Goal: Task Accomplishment & Management: Manage account settings

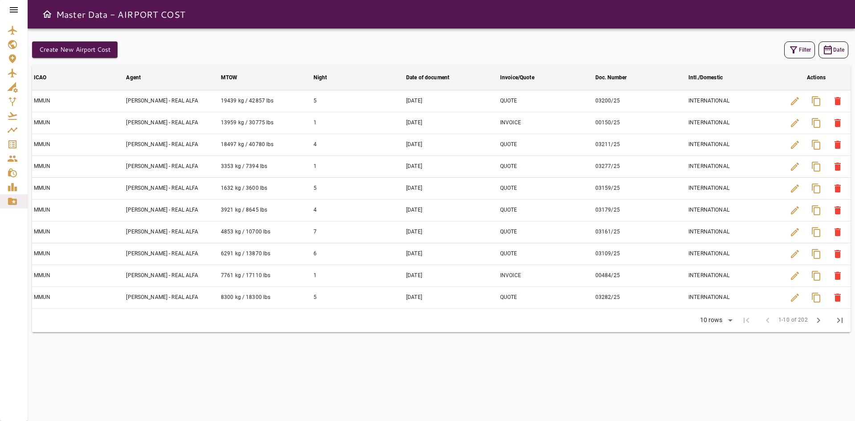
click at [17, 9] on icon at bounding box center [14, 9] width 8 height 5
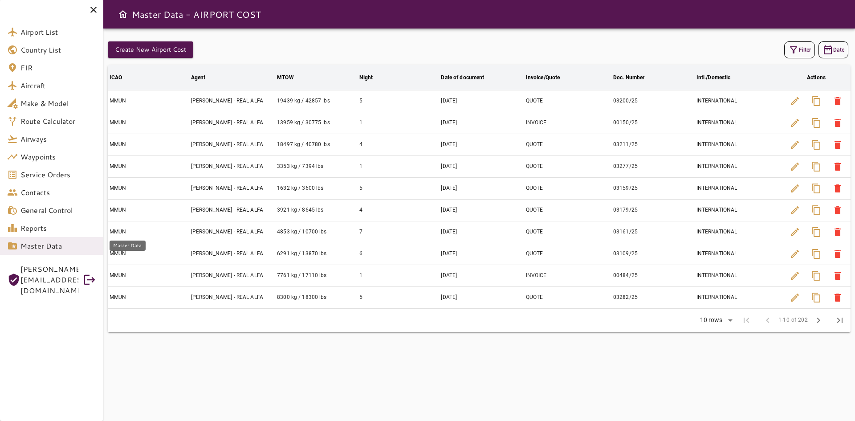
click at [57, 247] on span "Master Data" at bounding box center [58, 245] width 76 height 11
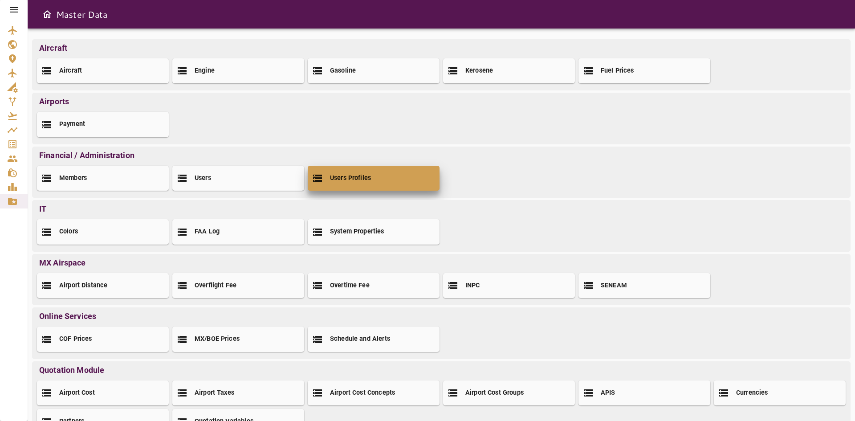
click at [343, 174] on h2 "Users Profiles" at bounding box center [350, 178] width 41 height 9
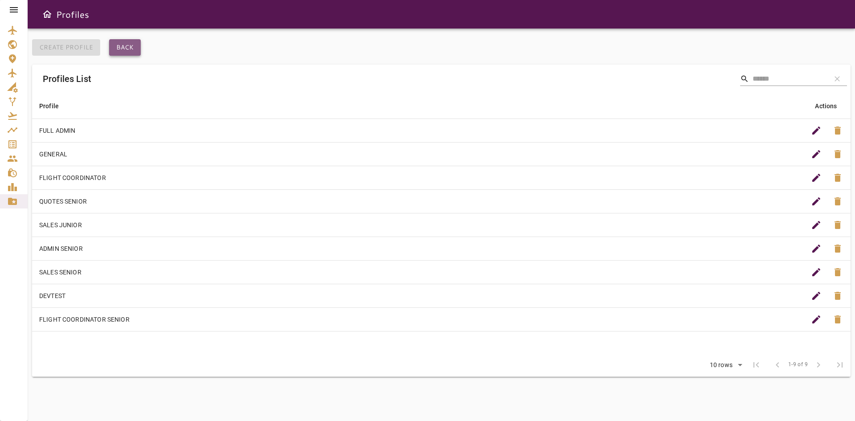
click at [127, 45] on button "Back" at bounding box center [125, 47] width 32 height 16
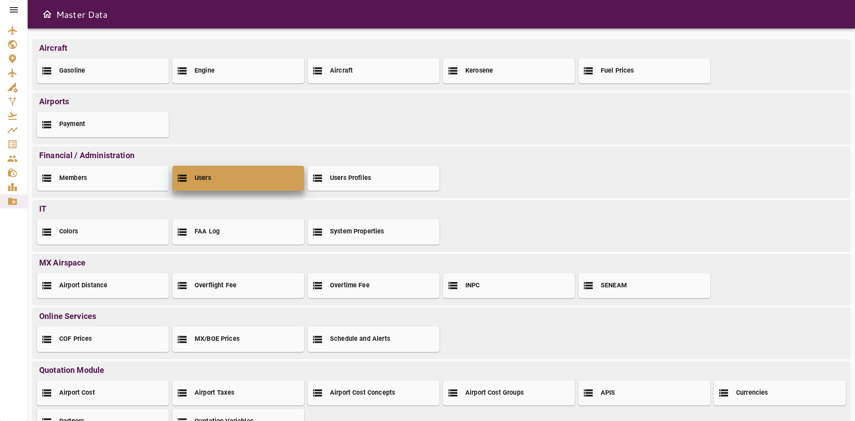
click at [207, 183] on div "Users" at bounding box center [238, 178] width 132 height 25
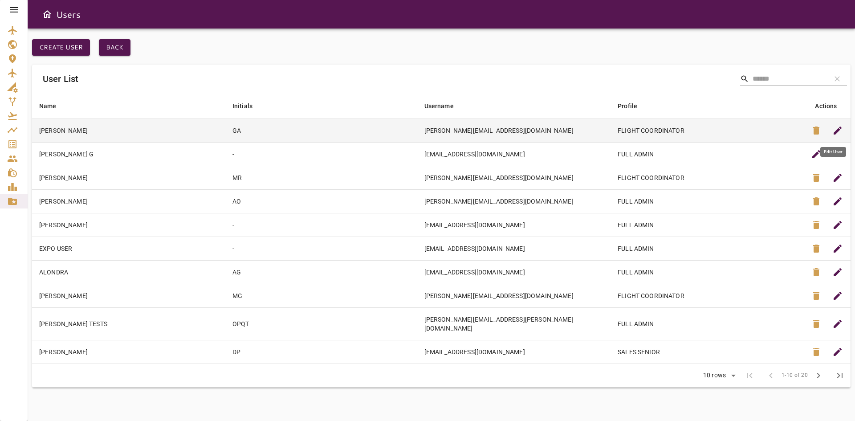
click at [838, 129] on span "edit" at bounding box center [837, 130] width 11 height 11
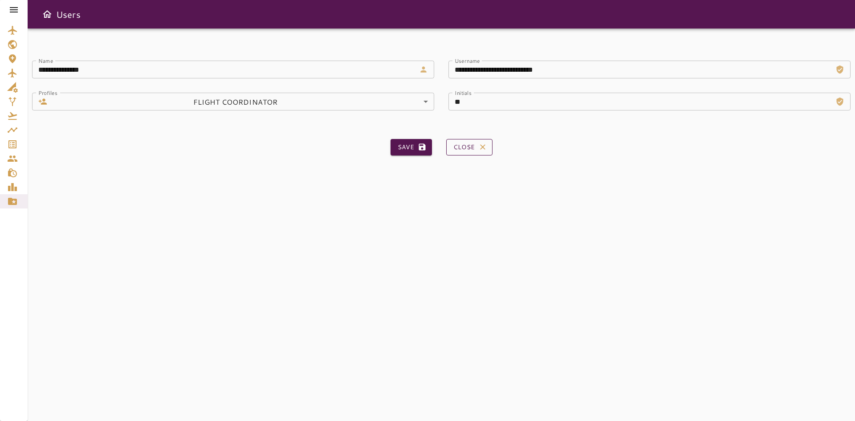
click at [454, 148] on button "Close" at bounding box center [469, 147] width 46 height 16
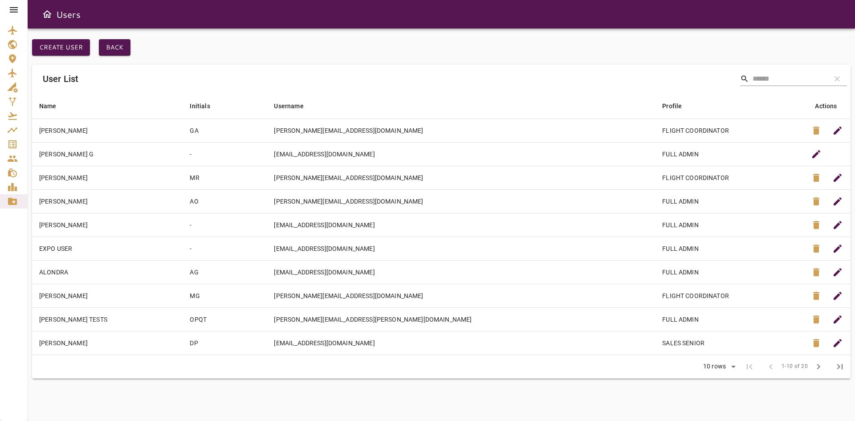
click at [11, 10] on icon at bounding box center [14, 9] width 8 height 5
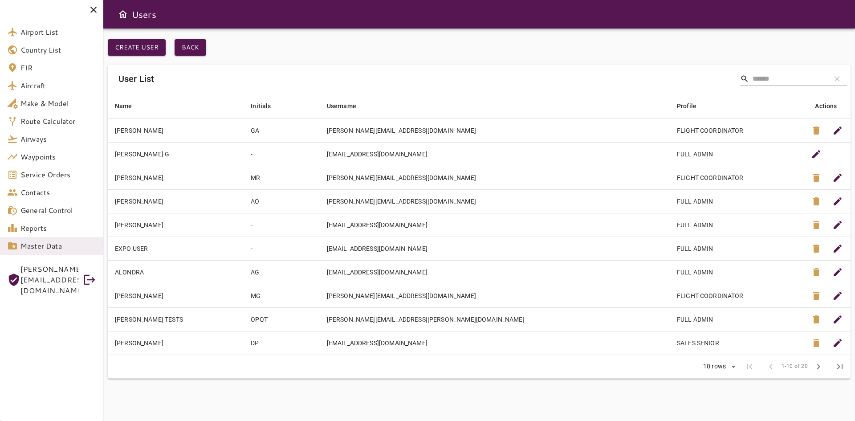
click at [187, 56] on div at bounding box center [479, 58] width 742 height 4
click at [188, 44] on button "Back" at bounding box center [190, 47] width 32 height 16
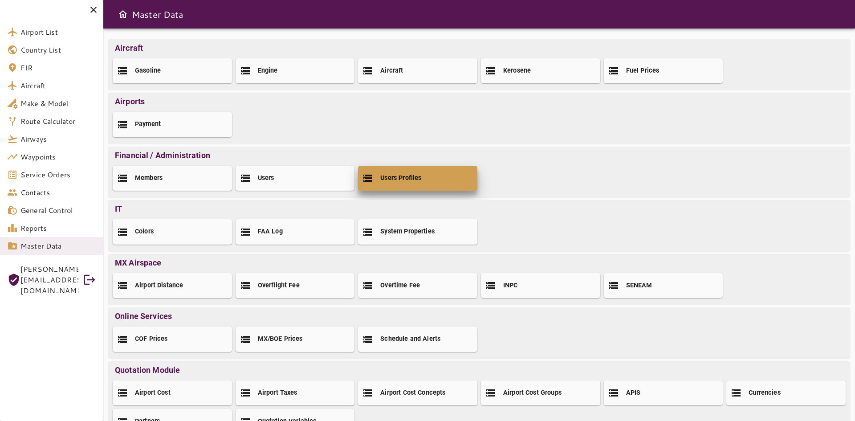
click at [423, 172] on div "Users Profiles" at bounding box center [417, 178] width 119 height 25
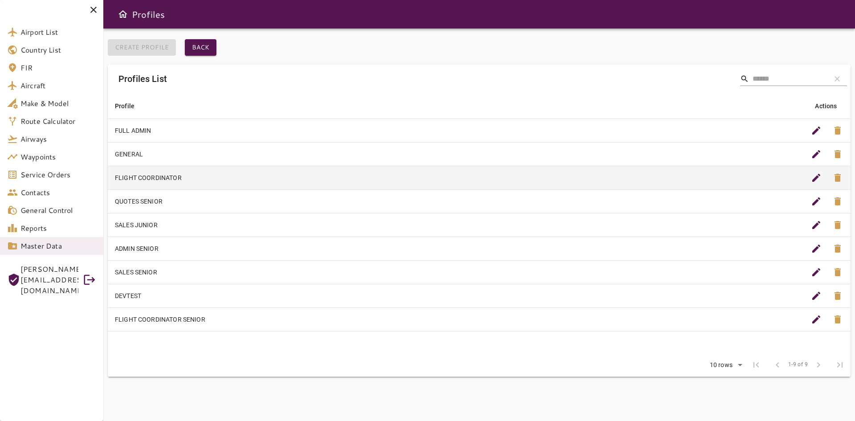
click at [154, 176] on td "FLIGHT COORDINATOR" at bounding box center [455, 178] width 695 height 24
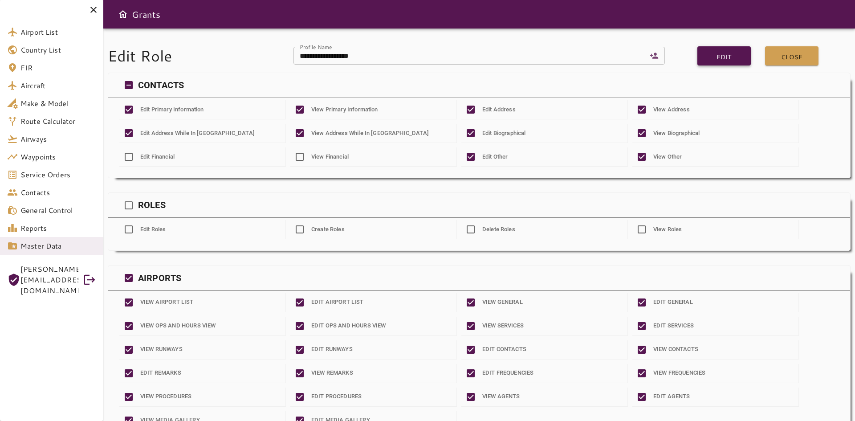
click at [731, 62] on button "Edit" at bounding box center [723, 55] width 53 height 19
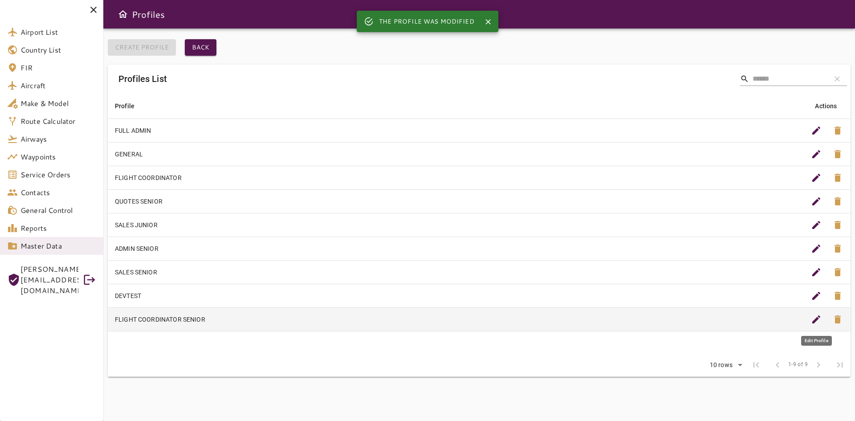
click at [818, 324] on span "edit" at bounding box center [816, 319] width 11 height 11
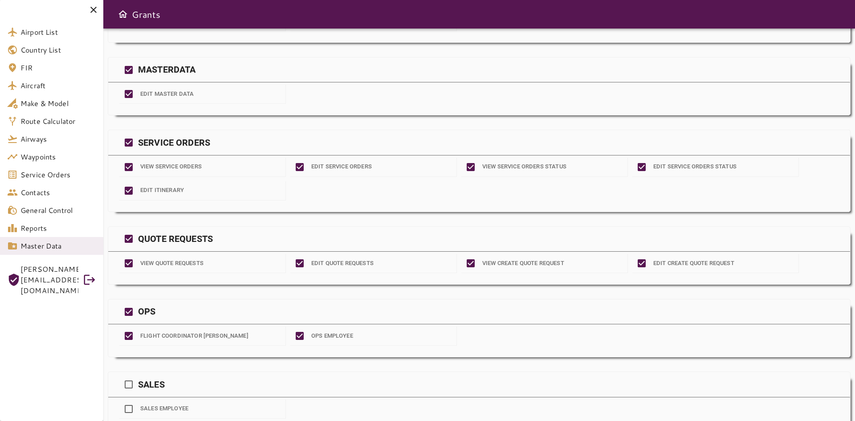
scroll to position [1068, 0]
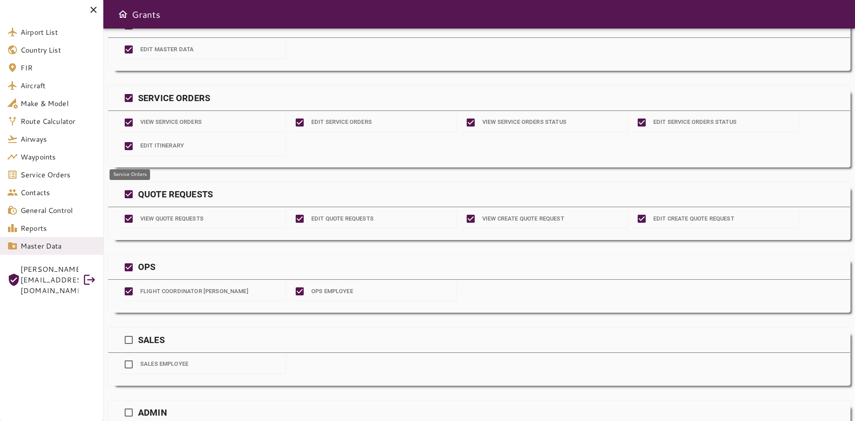
click at [28, 174] on span "Service Orders" at bounding box center [58, 174] width 76 height 11
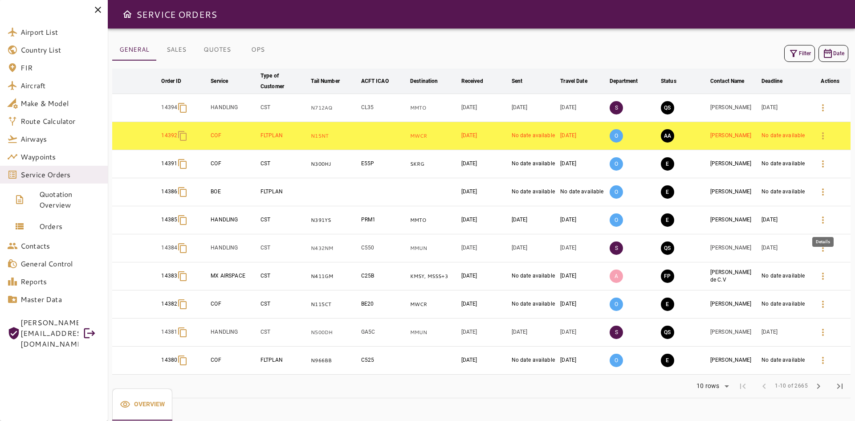
click at [820, 223] on icon "button" at bounding box center [822, 220] width 11 height 11
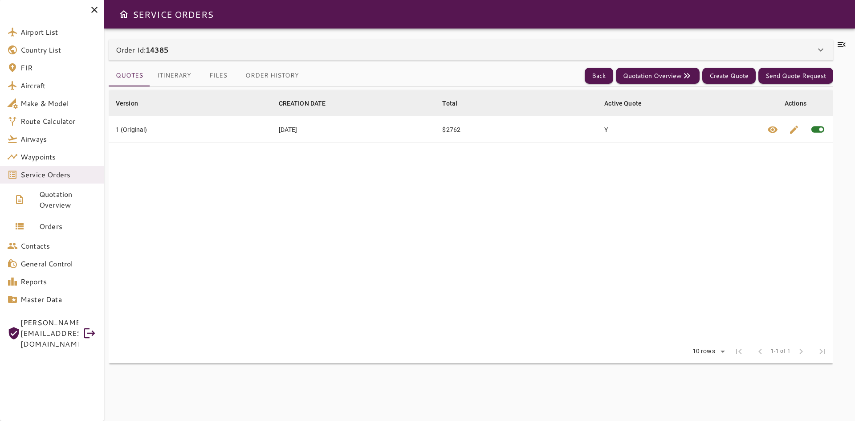
click at [229, 53] on div "Order Id: 14385" at bounding box center [465, 50] width 699 height 11
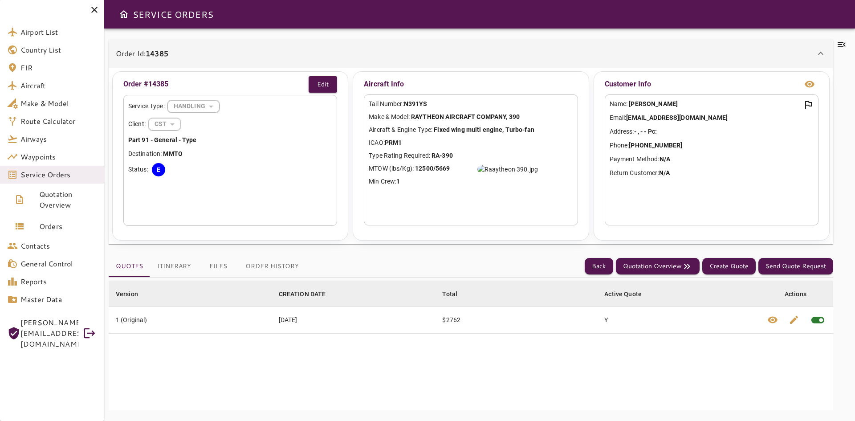
click at [168, 273] on button "Itinerary" at bounding box center [174, 265] width 48 height 21
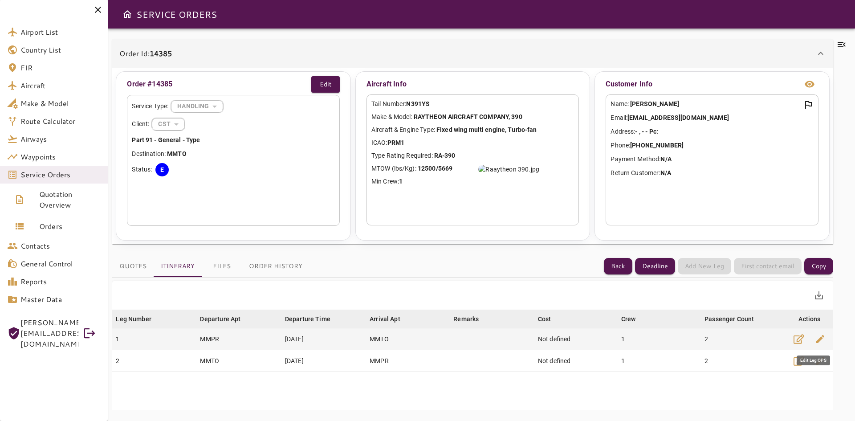
click at [817, 339] on span "edit" at bounding box center [820, 338] width 11 height 11
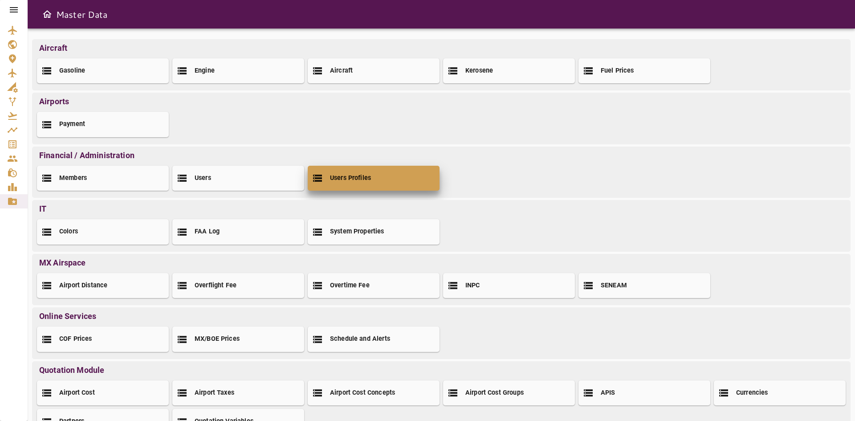
click at [377, 171] on div "Users Profiles" at bounding box center [374, 178] width 132 height 25
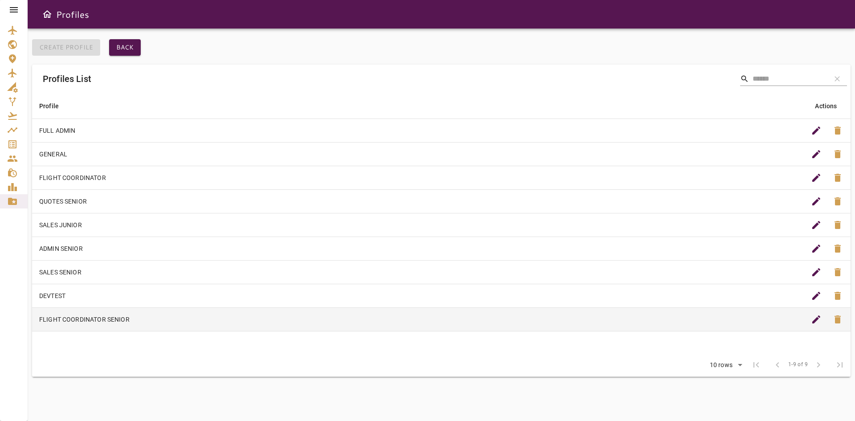
click at [148, 317] on td "FLIGHT COORDINATOR SENIOR" at bounding box center [417, 319] width 771 height 24
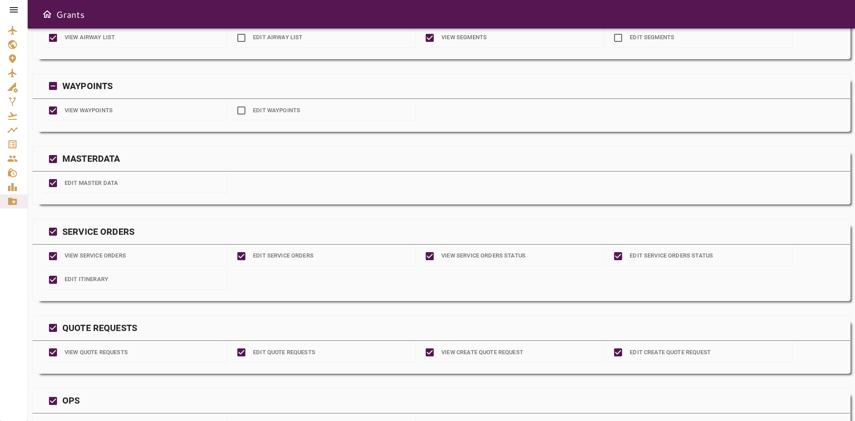
scroll to position [1276, 0]
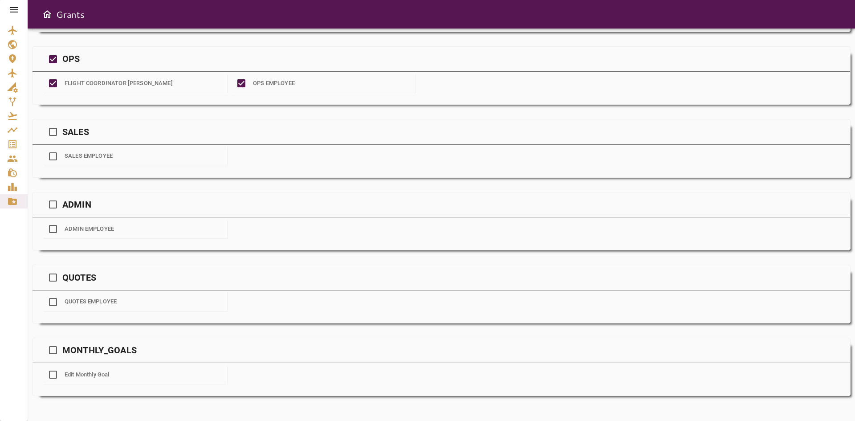
click at [19, 5] on icon at bounding box center [13, 9] width 11 height 11
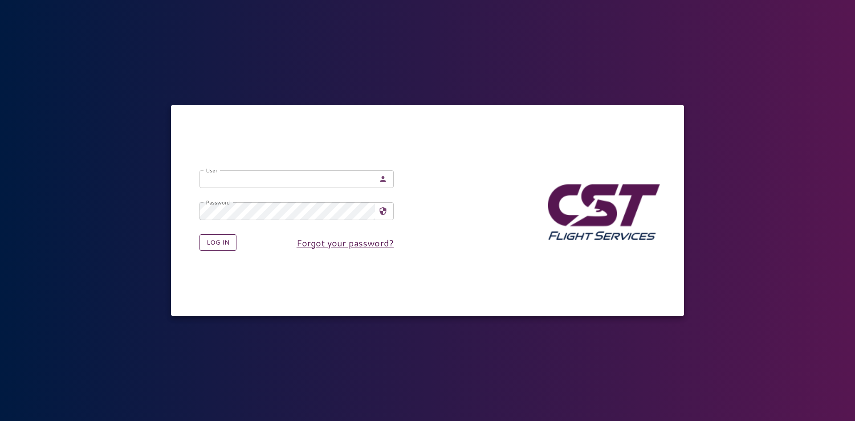
type input "**********"
click at [205, 243] on button "Log in" at bounding box center [217, 242] width 37 height 16
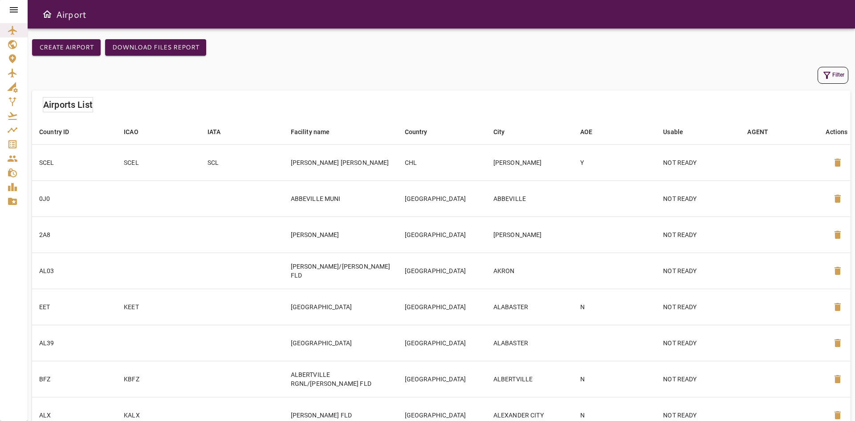
click at [13, 11] on icon at bounding box center [13, 9] width 11 height 11
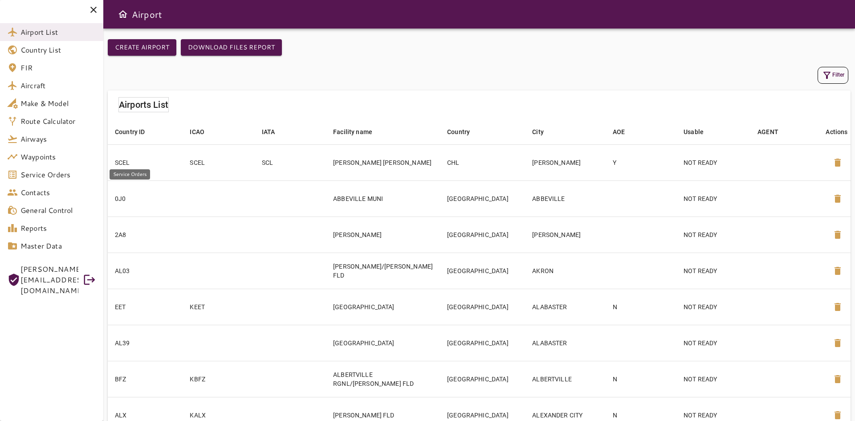
click at [45, 177] on span "Service Orders" at bounding box center [58, 174] width 76 height 11
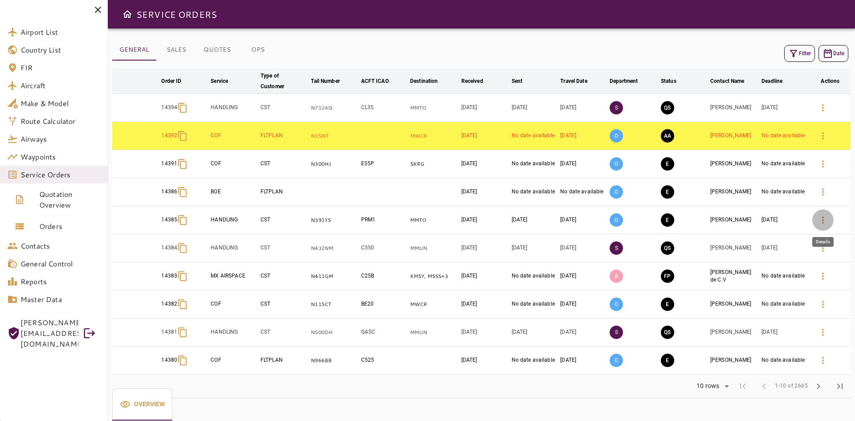
click at [820, 221] on icon "button" at bounding box center [822, 220] width 11 height 11
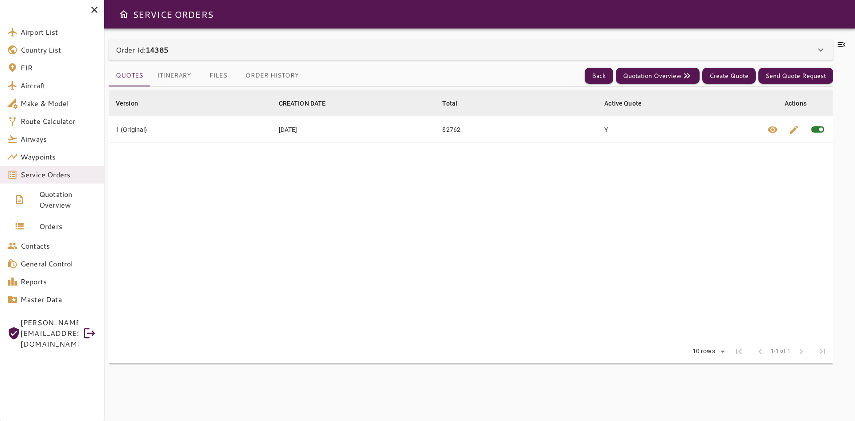
click at [185, 79] on button "Itinerary" at bounding box center [174, 75] width 48 height 21
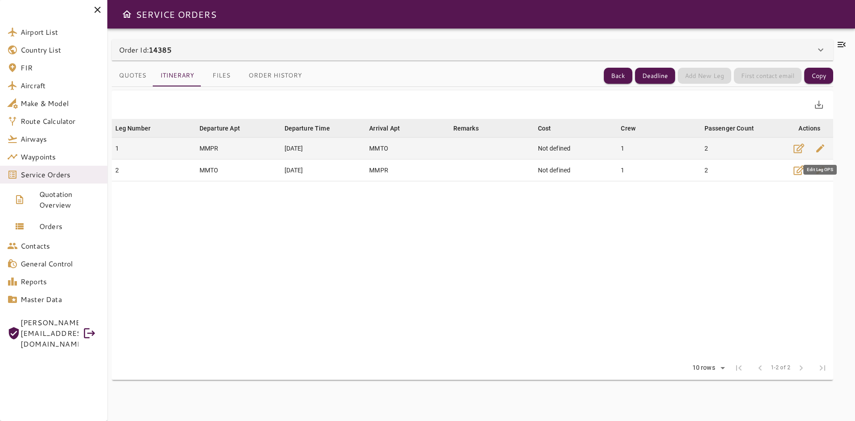
click at [820, 146] on span "edit" at bounding box center [820, 148] width 11 height 11
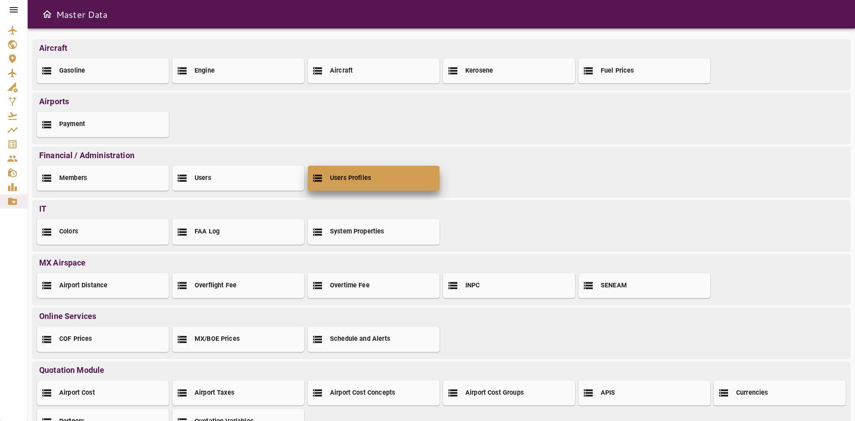
click at [341, 177] on h2 "Users Profiles" at bounding box center [350, 178] width 41 height 9
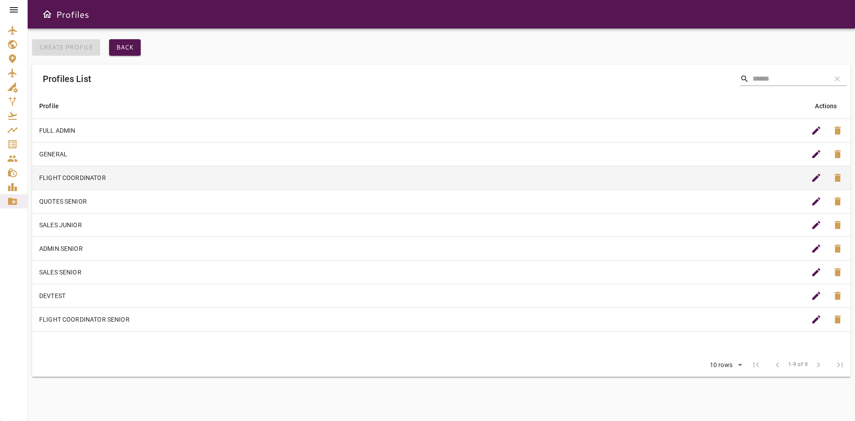
click at [82, 176] on td "FLIGHT COORDINATOR" at bounding box center [417, 178] width 771 height 24
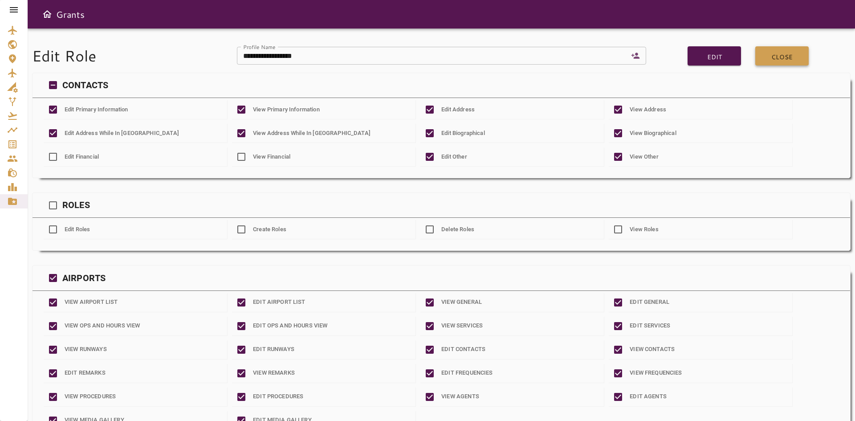
click at [793, 58] on button "Close" at bounding box center [781, 55] width 53 height 19
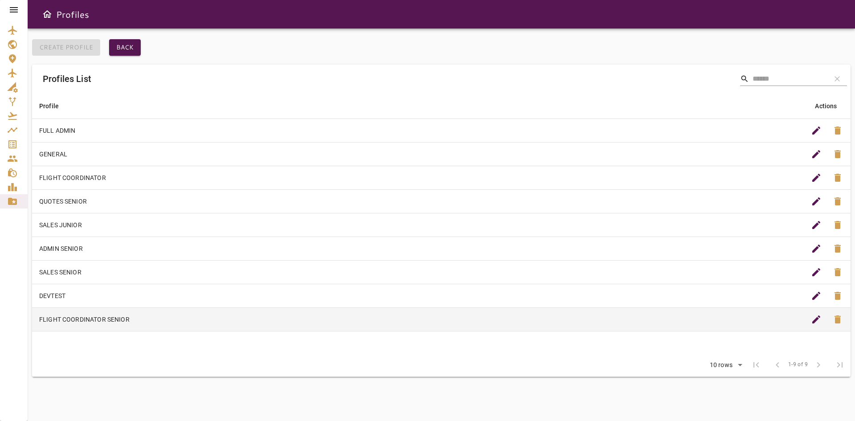
click at [117, 319] on td "FLIGHT COORDINATOR SENIOR" at bounding box center [417, 319] width 771 height 24
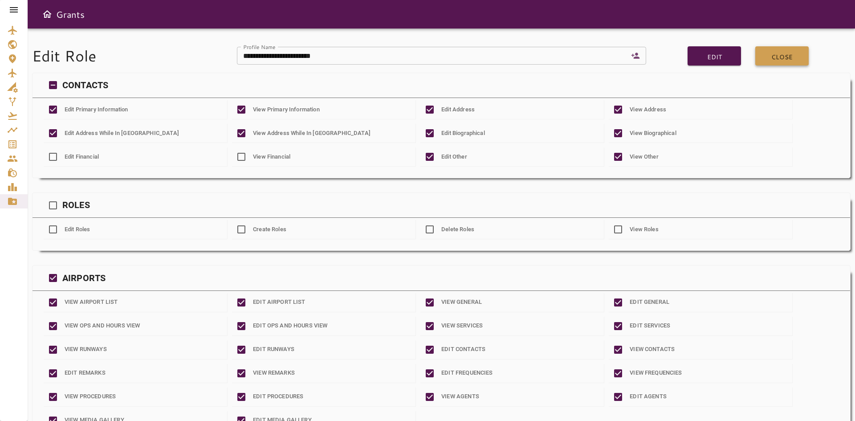
click at [780, 58] on button "Close" at bounding box center [781, 55] width 53 height 19
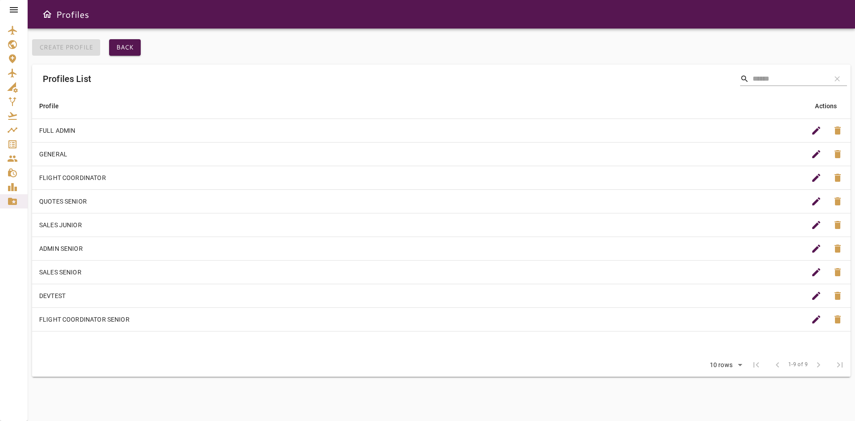
click at [14, 10] on icon at bounding box center [14, 9] width 8 height 5
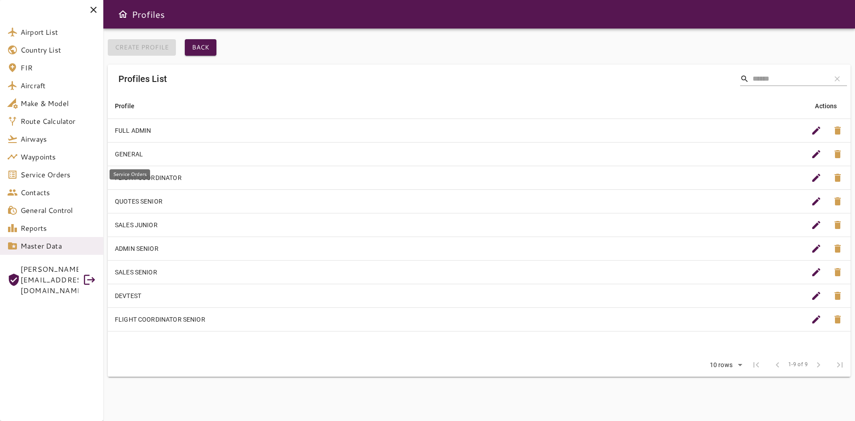
click at [57, 172] on span "Service Orders" at bounding box center [58, 174] width 76 height 11
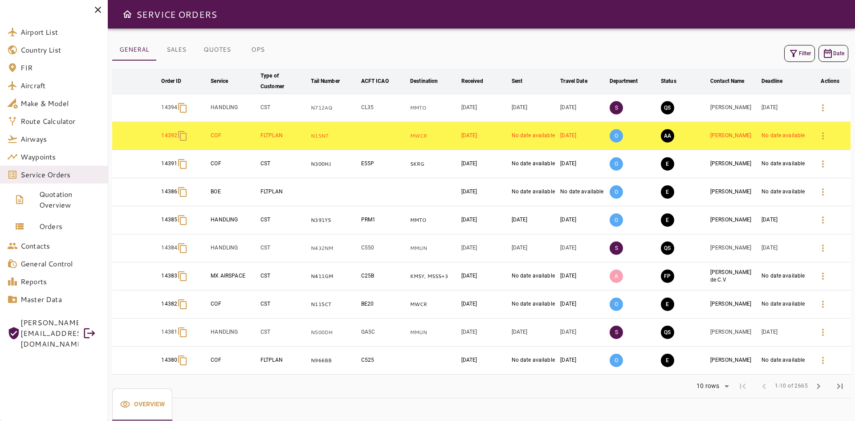
click at [819, 222] on icon "button" at bounding box center [822, 220] width 11 height 11
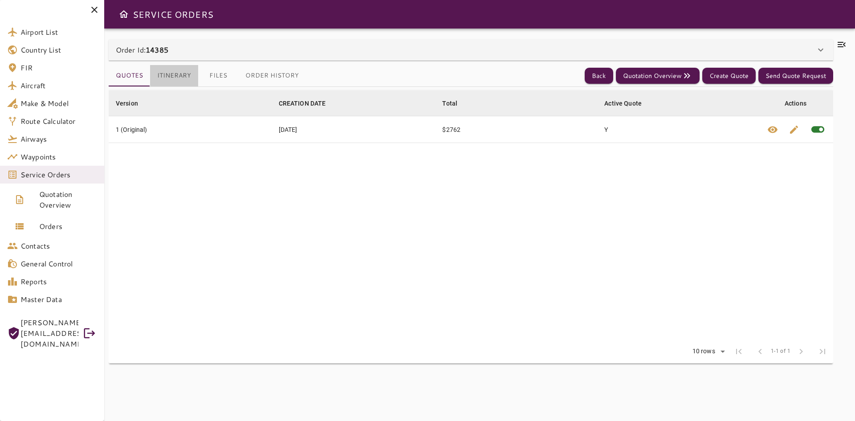
click at [181, 75] on button "Itinerary" at bounding box center [174, 75] width 48 height 21
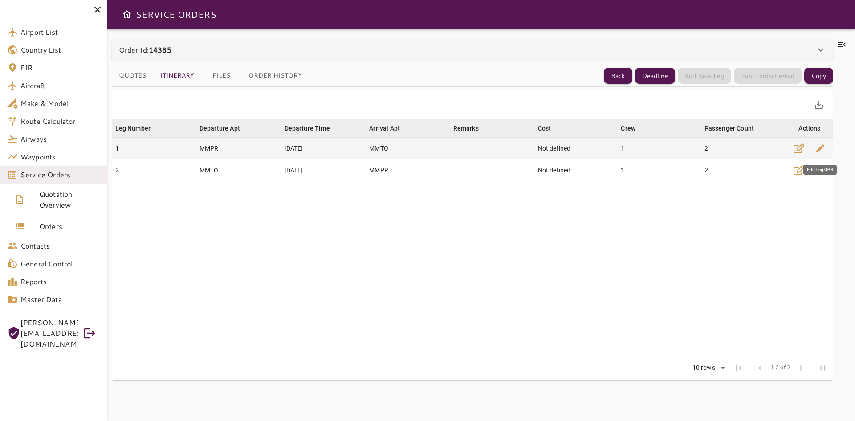
click at [822, 146] on span "edit" at bounding box center [820, 148] width 11 height 11
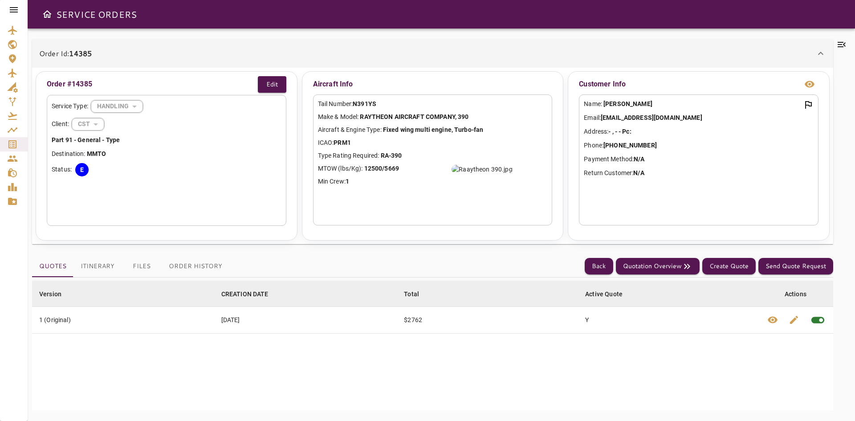
click at [592, 262] on button "Back" at bounding box center [598, 266] width 28 height 16
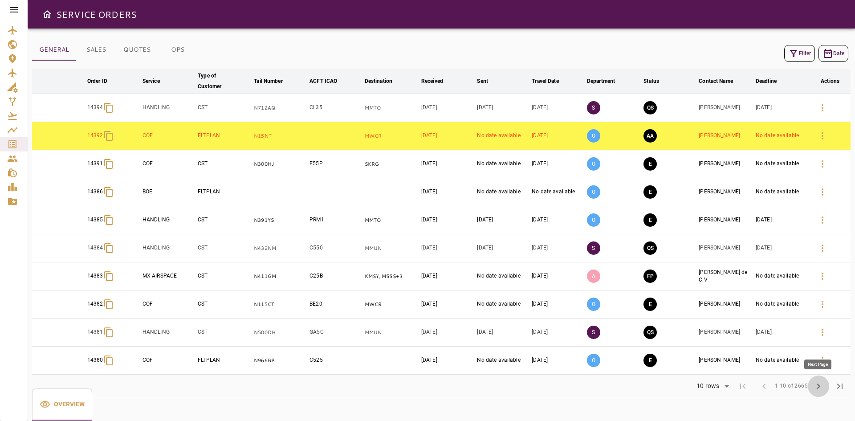
click at [821, 393] on button "chevron_right" at bounding box center [817, 385] width 21 height 21
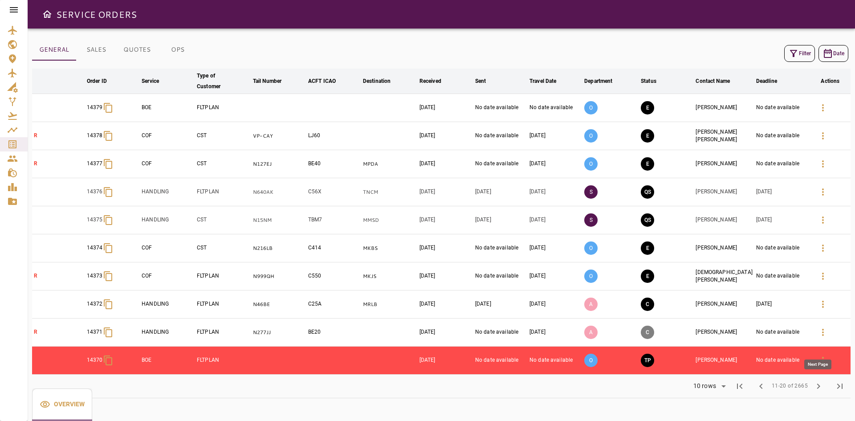
click at [820, 391] on button "chevron_right" at bounding box center [817, 385] width 21 height 21
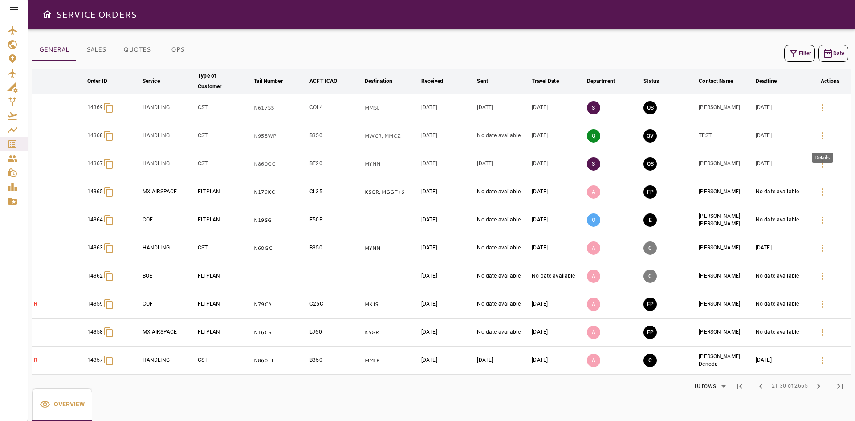
click at [816, 142] on button "button" at bounding box center [821, 135] width 21 height 21
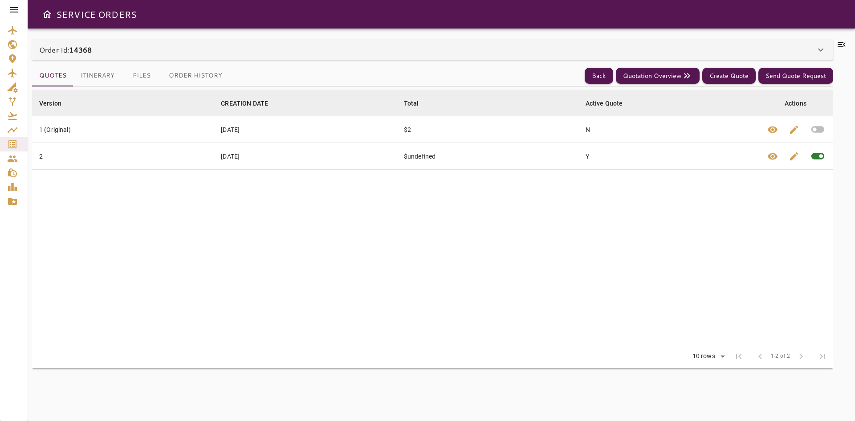
drag, startPoint x: 99, startPoint y: 77, endPoint x: 185, endPoint y: 52, distance: 88.9
click at [98, 75] on button "Itinerary" at bounding box center [97, 75] width 48 height 21
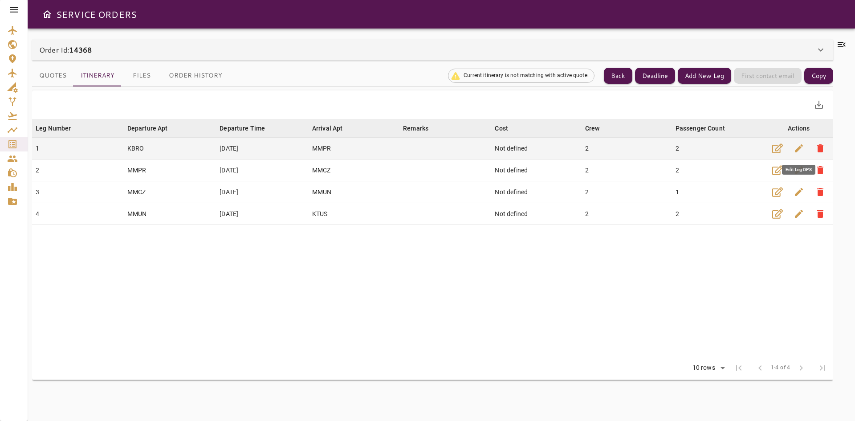
click at [796, 152] on span "edit" at bounding box center [798, 148] width 11 height 11
click at [805, 153] on button "edit" at bounding box center [798, 148] width 21 height 21
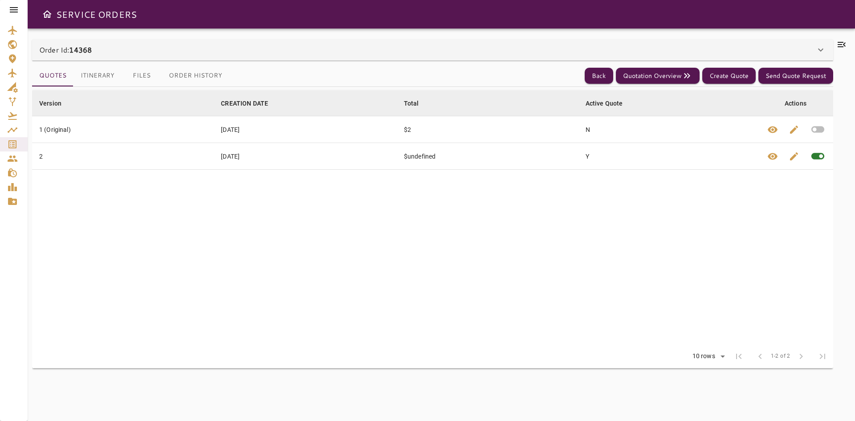
click at [96, 81] on button "Itinerary" at bounding box center [97, 75] width 48 height 21
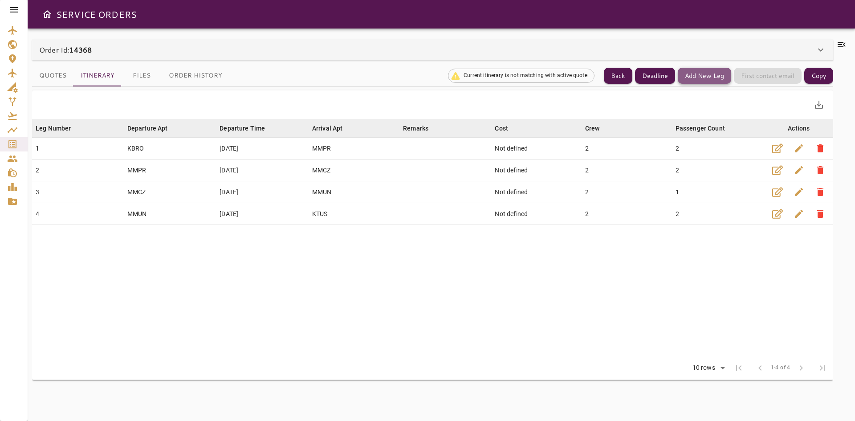
click at [705, 81] on button "Add New Leg" at bounding box center [703, 76] width 53 height 16
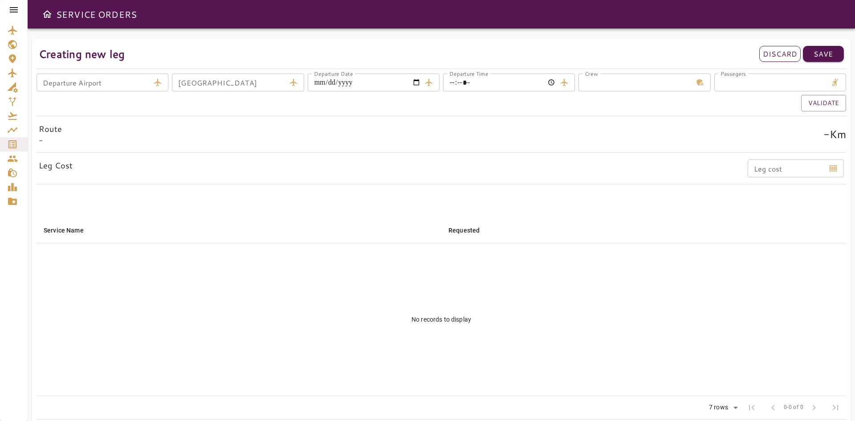
click at [795, 54] on p "Discard" at bounding box center [779, 54] width 34 height 11
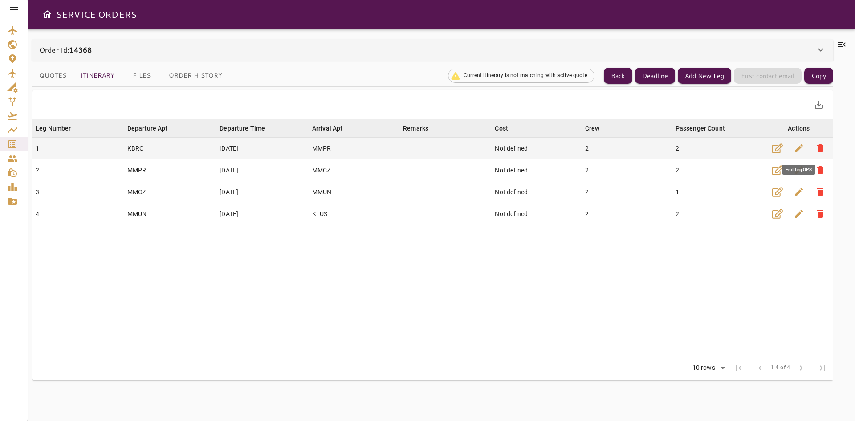
click at [794, 151] on span "edit" at bounding box center [798, 148] width 11 height 11
